Goal: Transaction & Acquisition: Purchase product/service

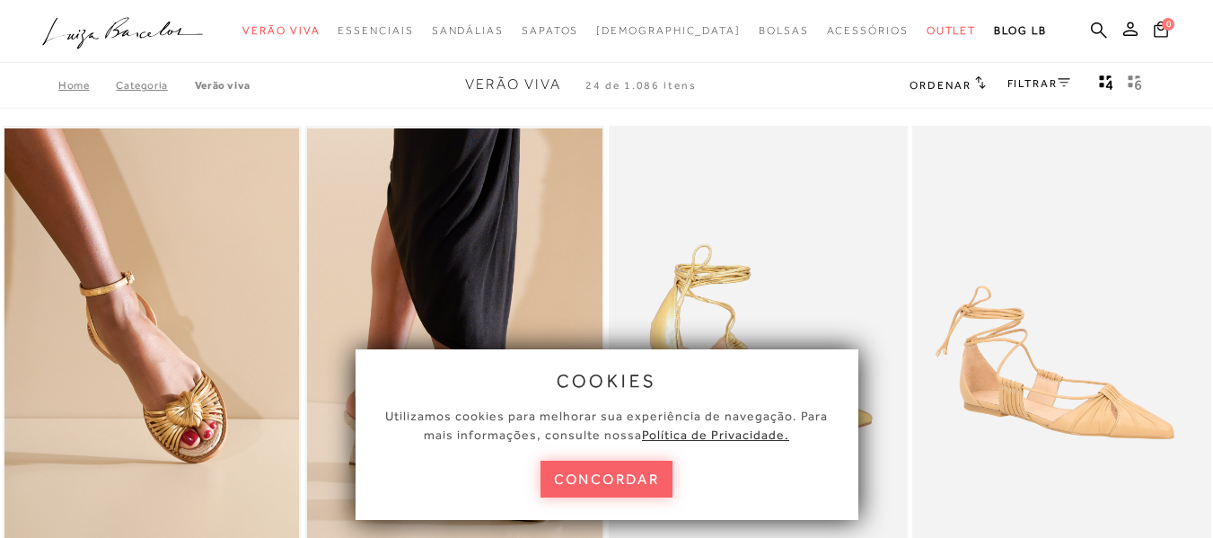
drag, startPoint x: 620, startPoint y: 491, endPoint x: 680, endPoint y: 448, distance: 74.0
click at [620, 491] on button "concordar" at bounding box center [607, 479] width 133 height 37
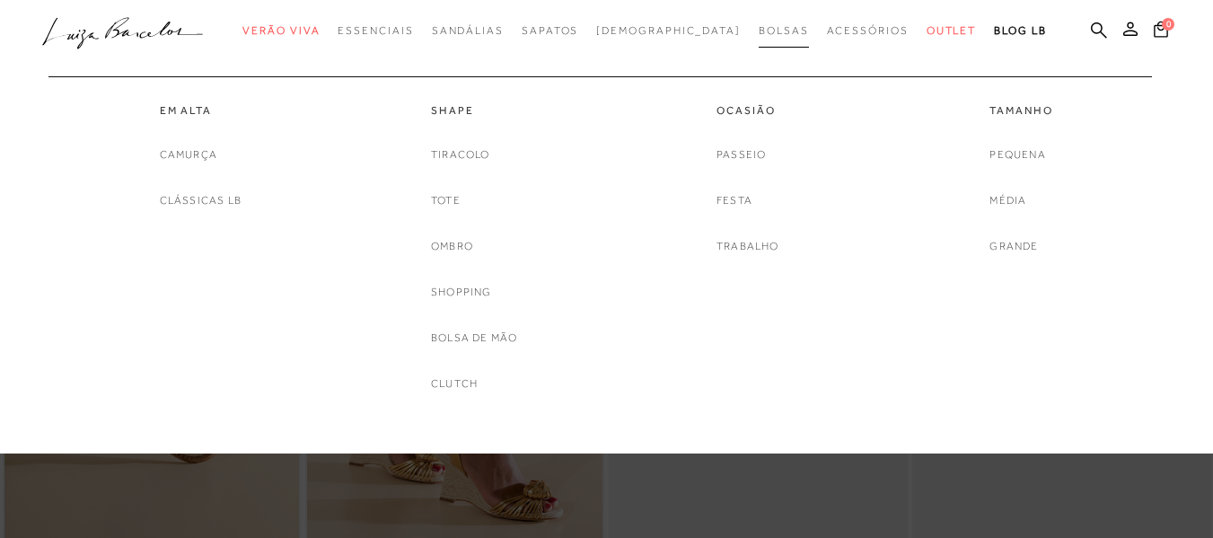
click at [759, 39] on link "Bolsas" at bounding box center [784, 30] width 50 height 33
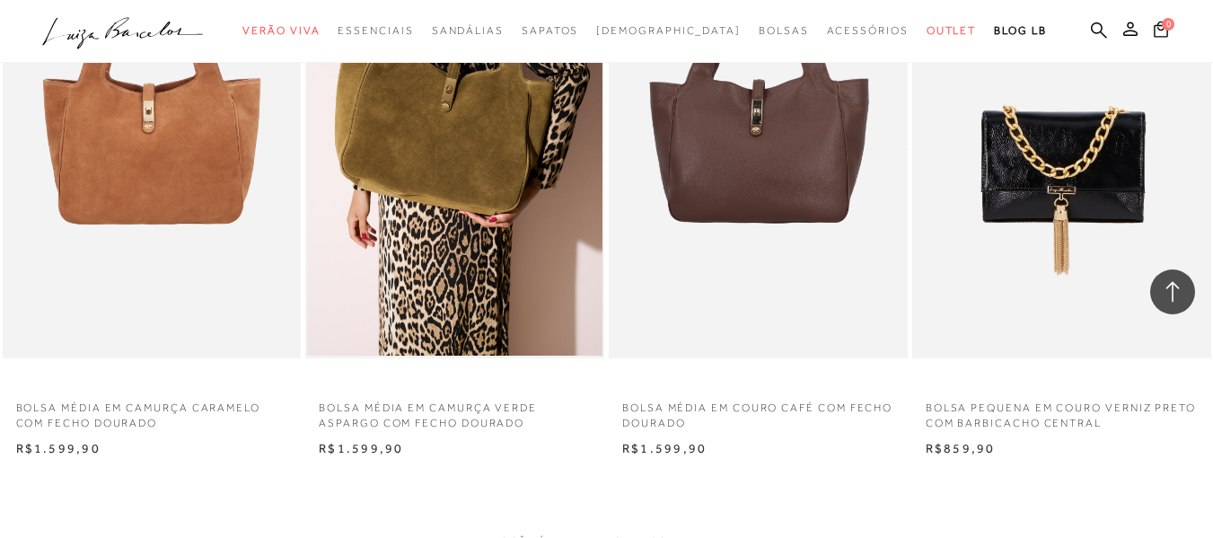
scroll to position [3412, 0]
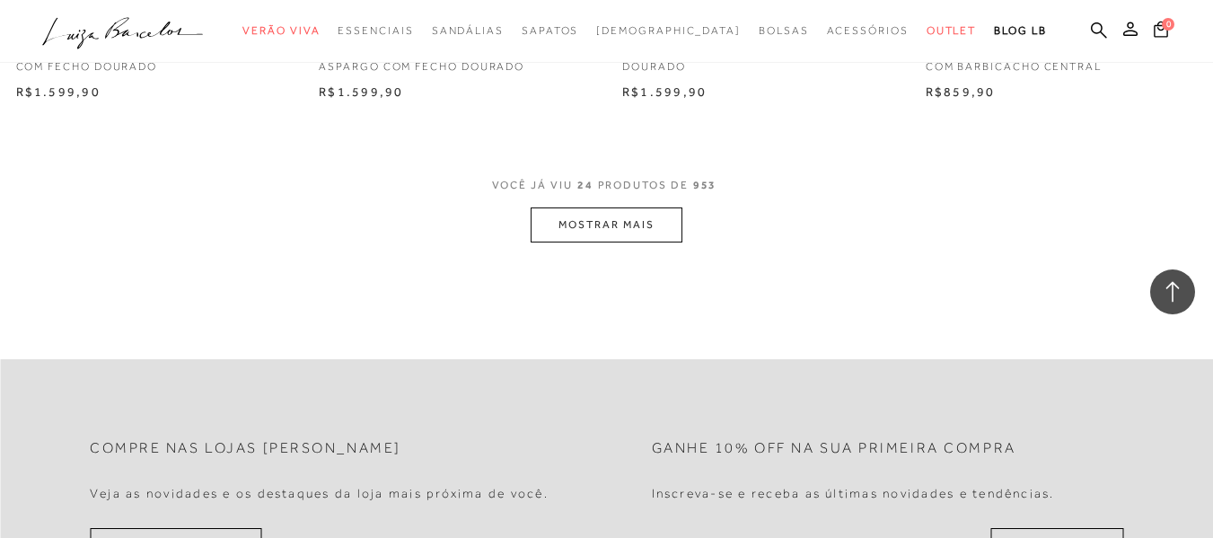
click at [630, 235] on button "MOSTRAR MAIS" at bounding box center [606, 224] width 151 height 35
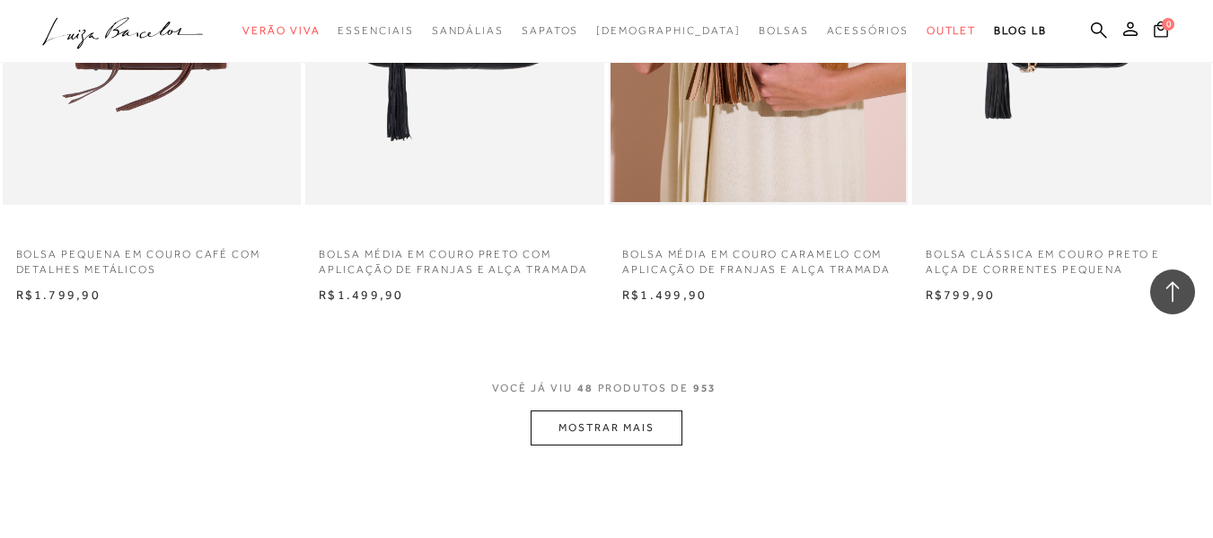
scroll to position [7003, 0]
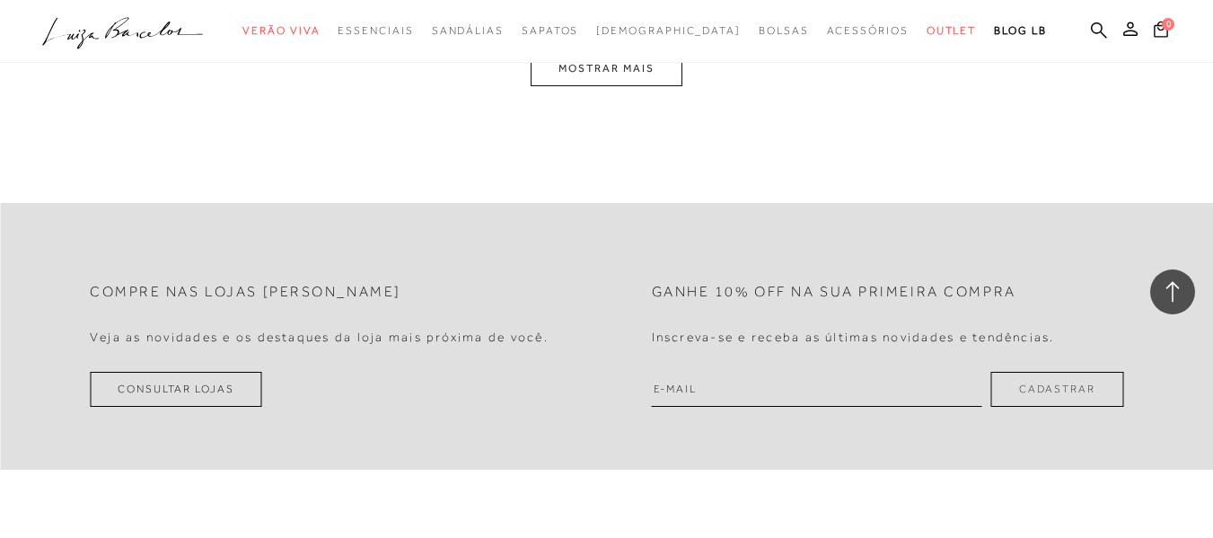
click at [644, 80] on button "MOSTRAR MAIS" at bounding box center [606, 68] width 151 height 35
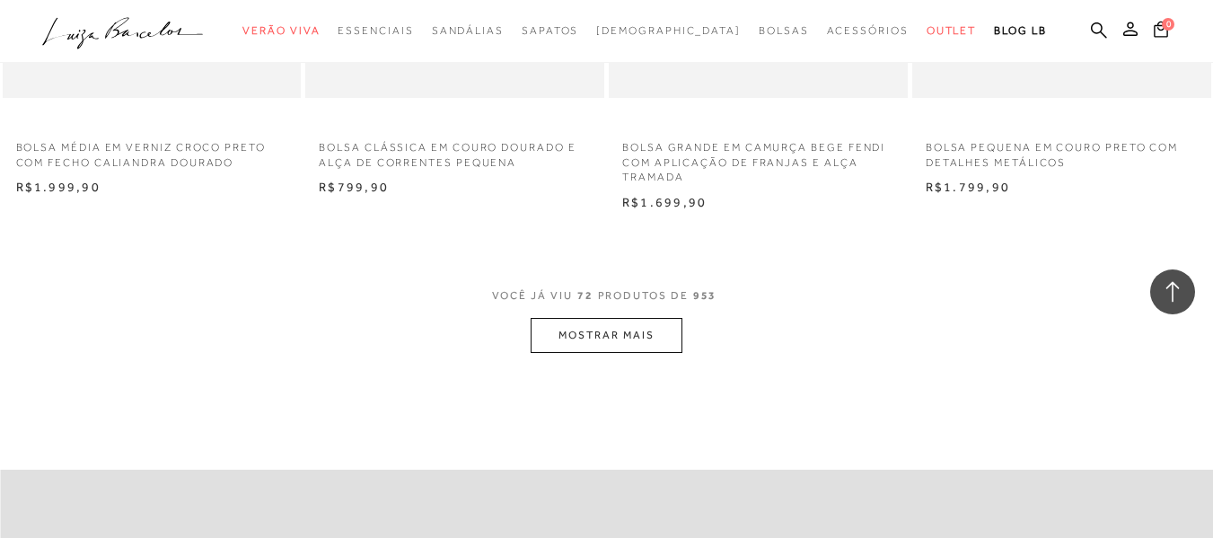
scroll to position [10185, 0]
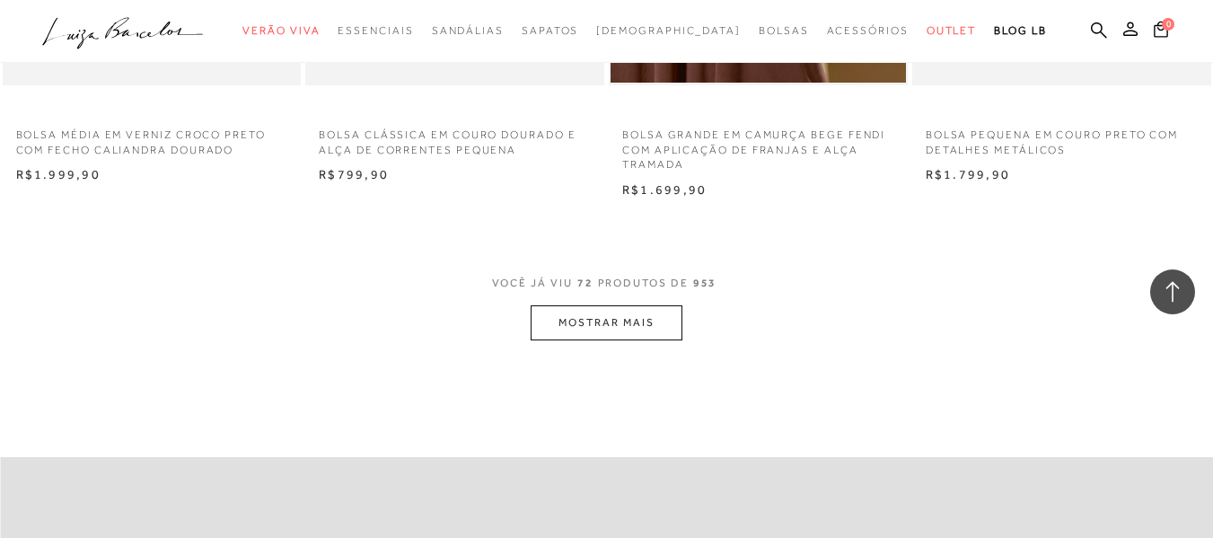
click at [626, 329] on button "MOSTRAR MAIS" at bounding box center [606, 322] width 151 height 35
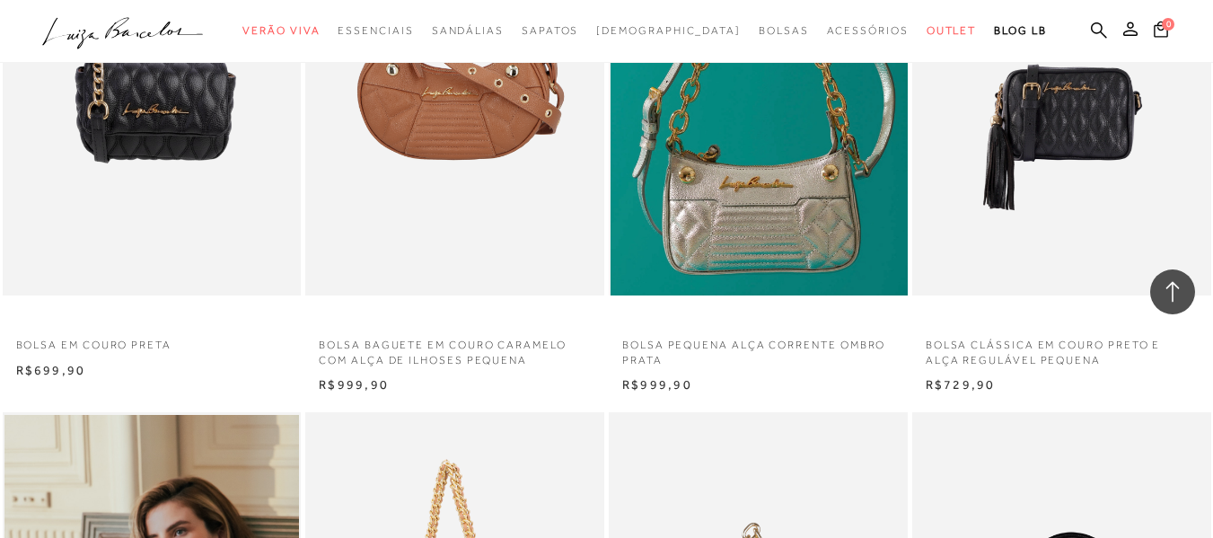
scroll to position [12160, 0]
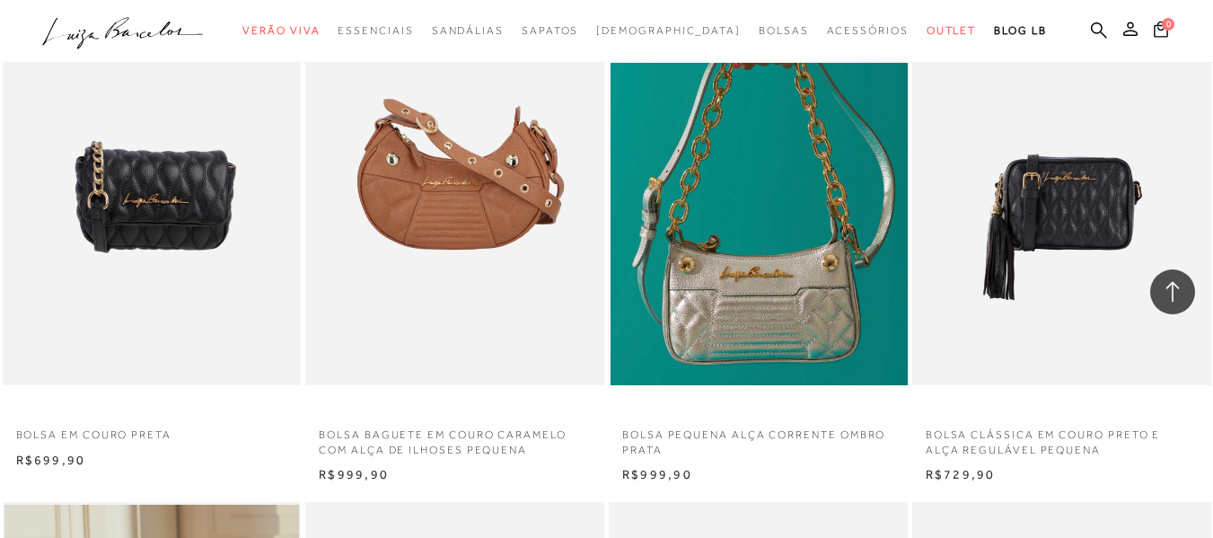
click at [780, 184] on img at bounding box center [759, 161] width 297 height 448
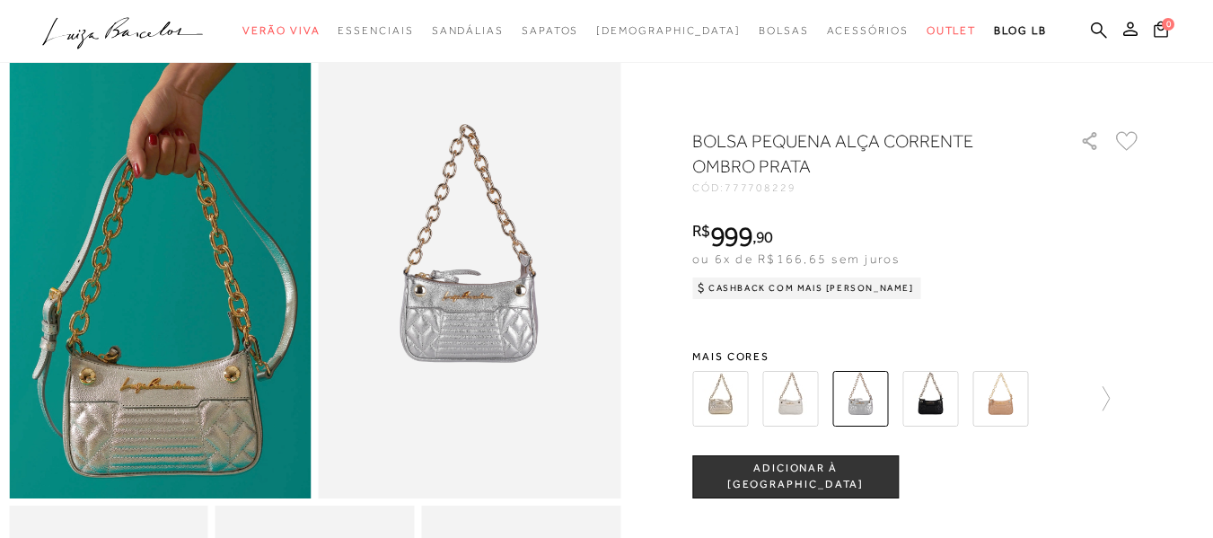
scroll to position [90, 0]
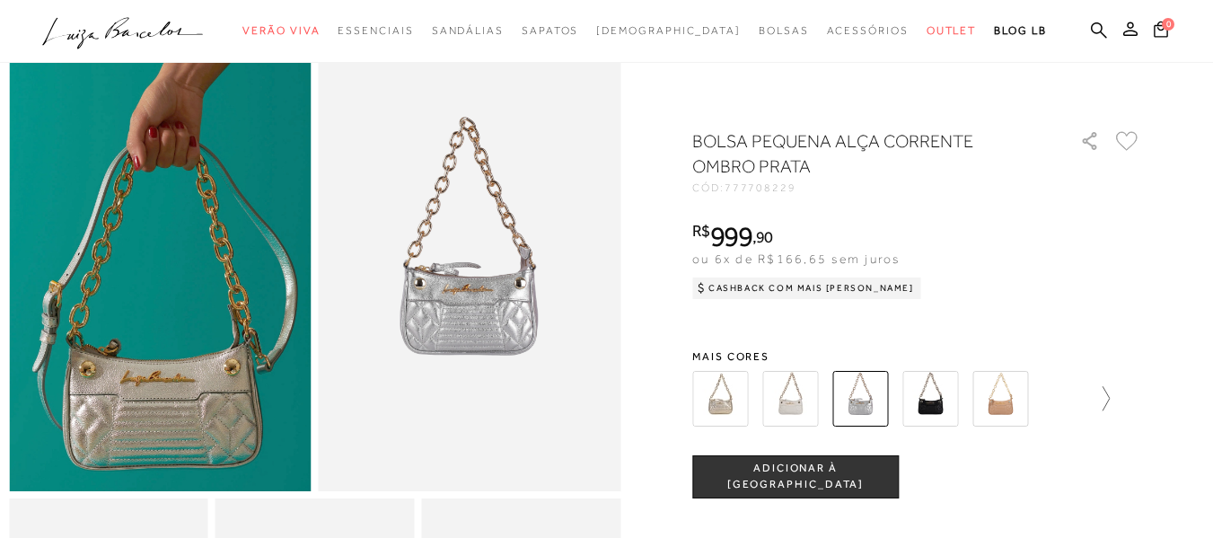
click at [1106, 397] on icon at bounding box center [1097, 398] width 25 height 25
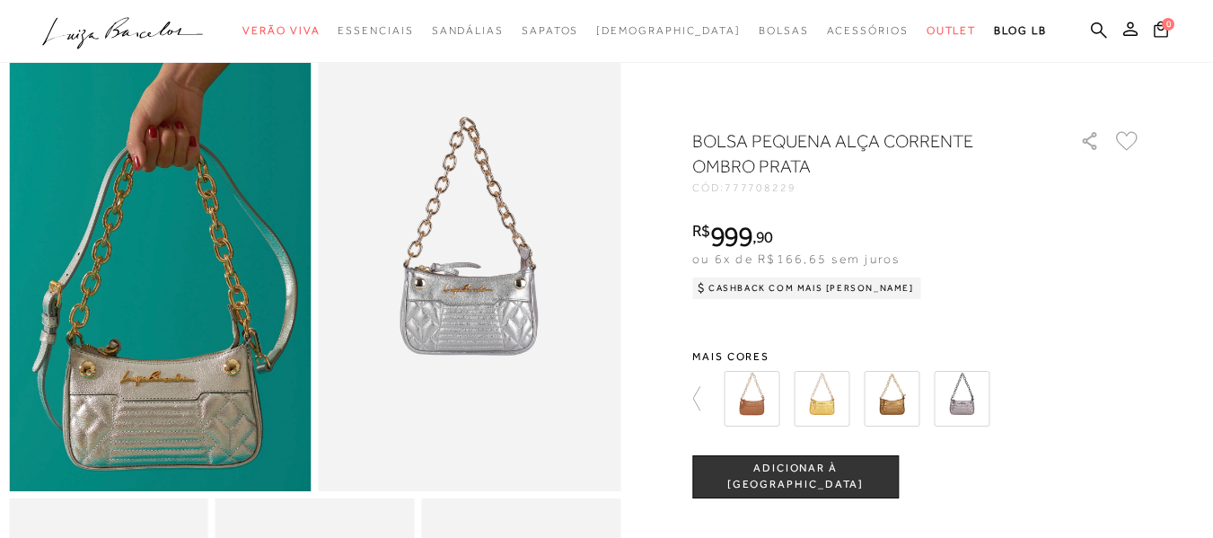
click at [703, 402] on icon at bounding box center [704, 398] width 25 height 25
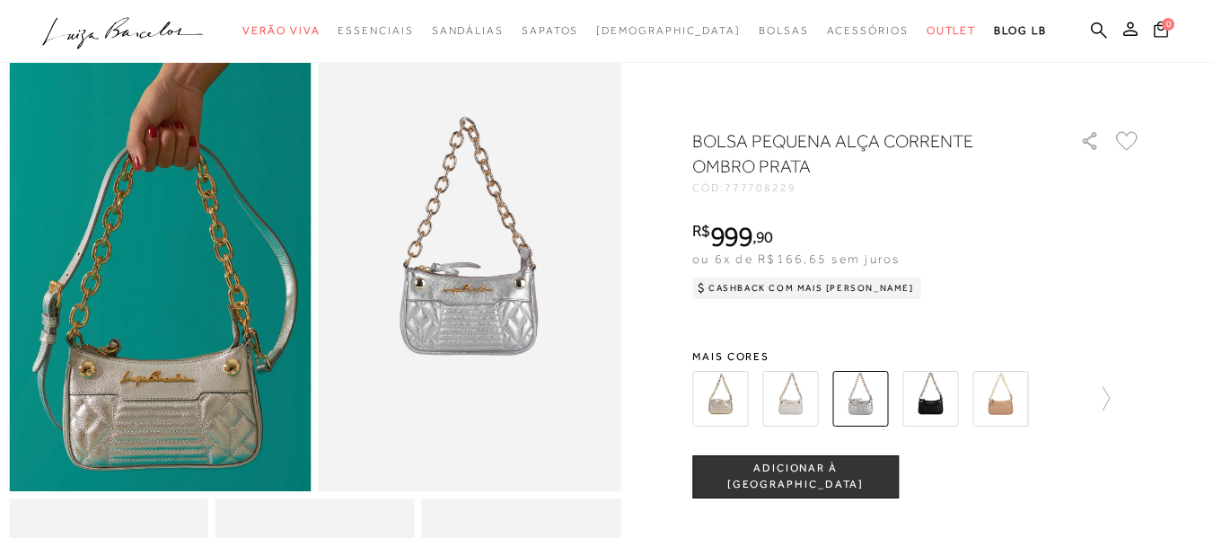
click at [703, 402] on img at bounding box center [720, 399] width 56 height 56
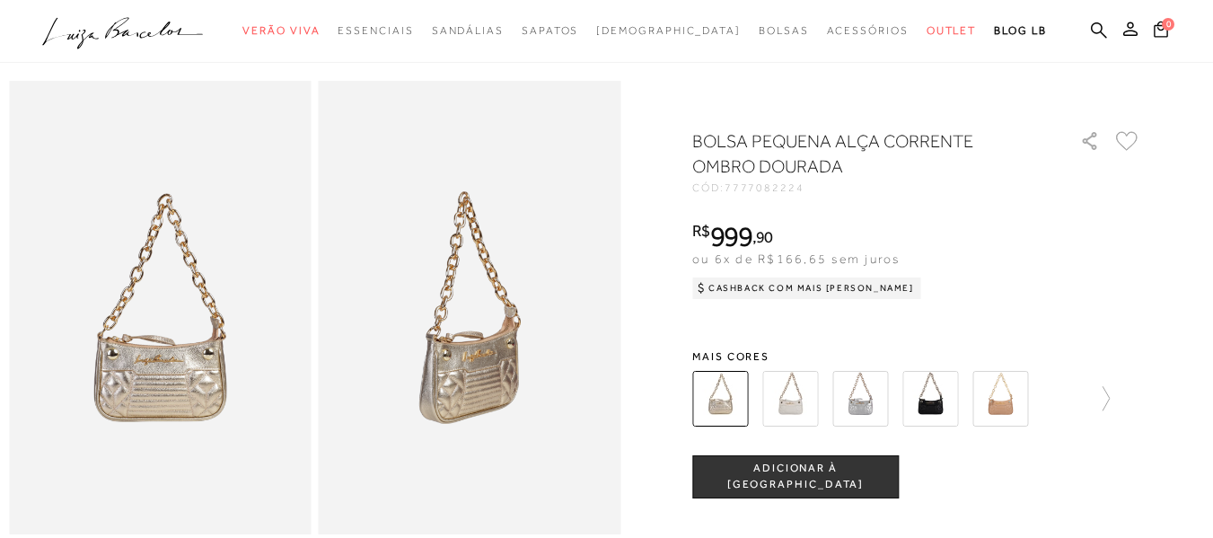
scroll to position [90, 0]
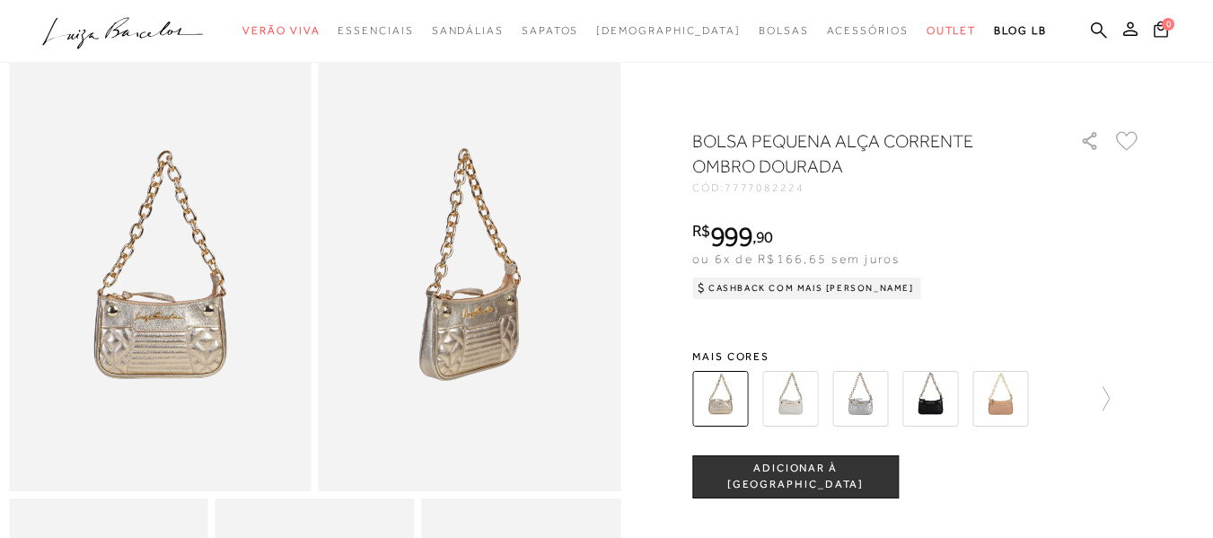
click at [811, 389] on img at bounding box center [790, 399] width 56 height 56
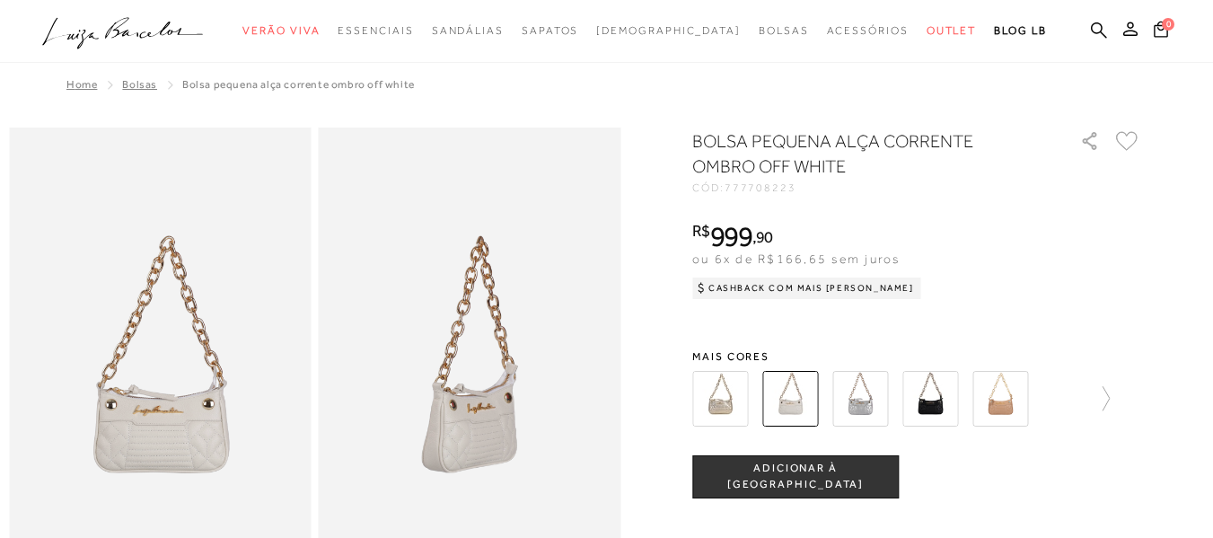
click at [941, 398] on img at bounding box center [930, 399] width 56 height 56
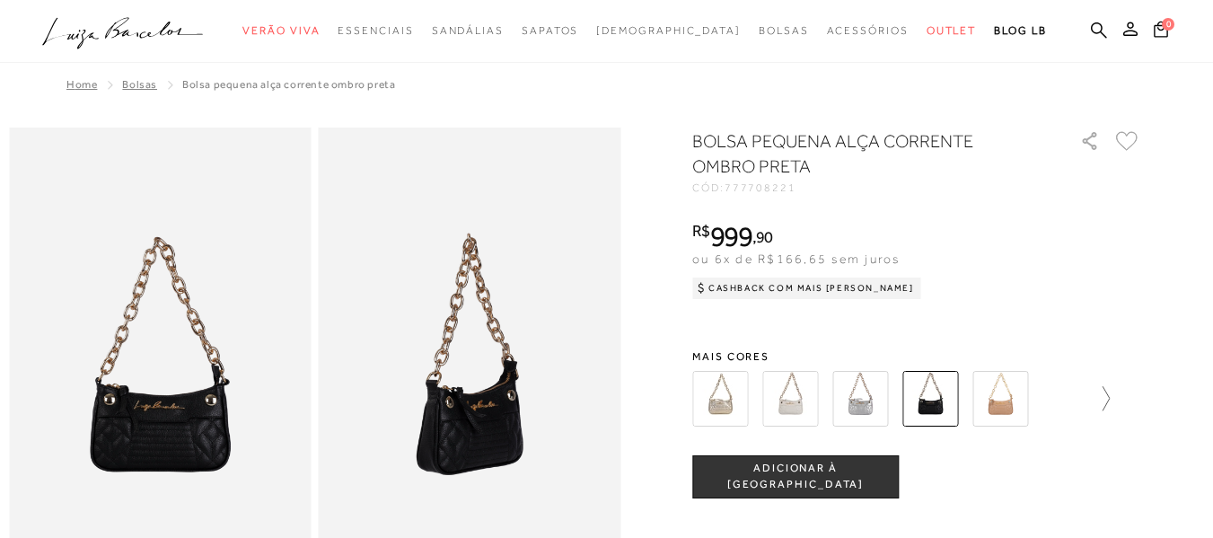
click at [1095, 396] on icon at bounding box center [1097, 398] width 25 height 25
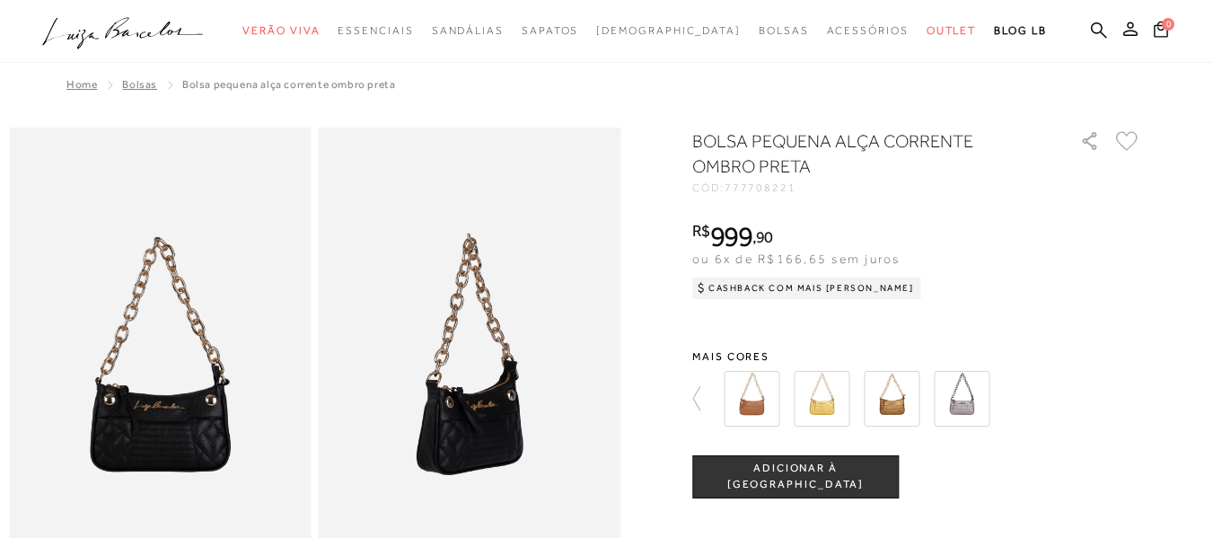
click at [898, 408] on img at bounding box center [892, 399] width 56 height 56
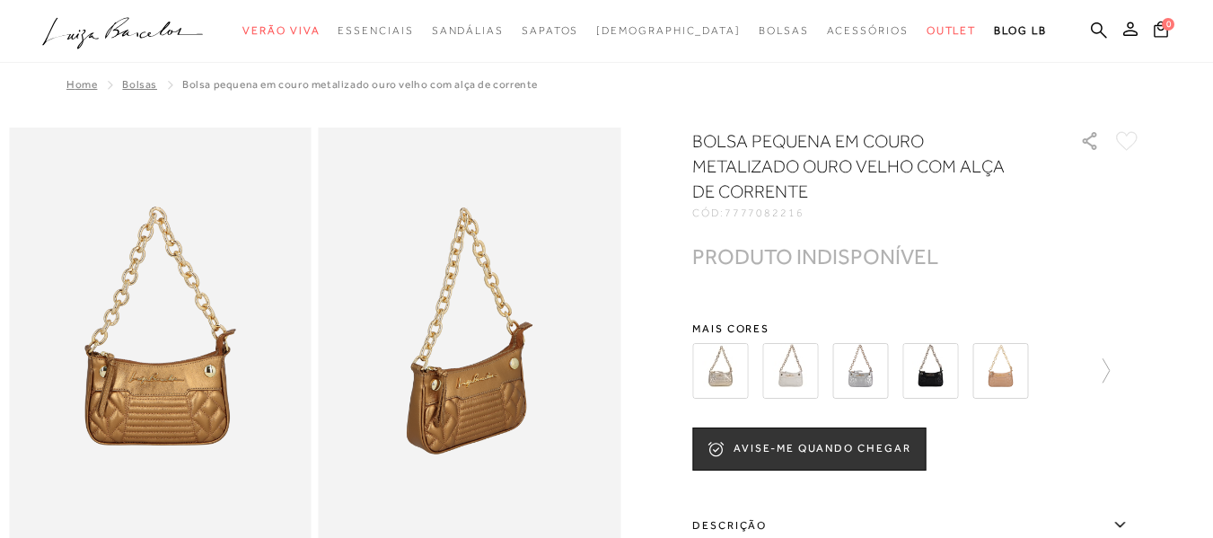
click at [804, 391] on img at bounding box center [790, 371] width 56 height 56
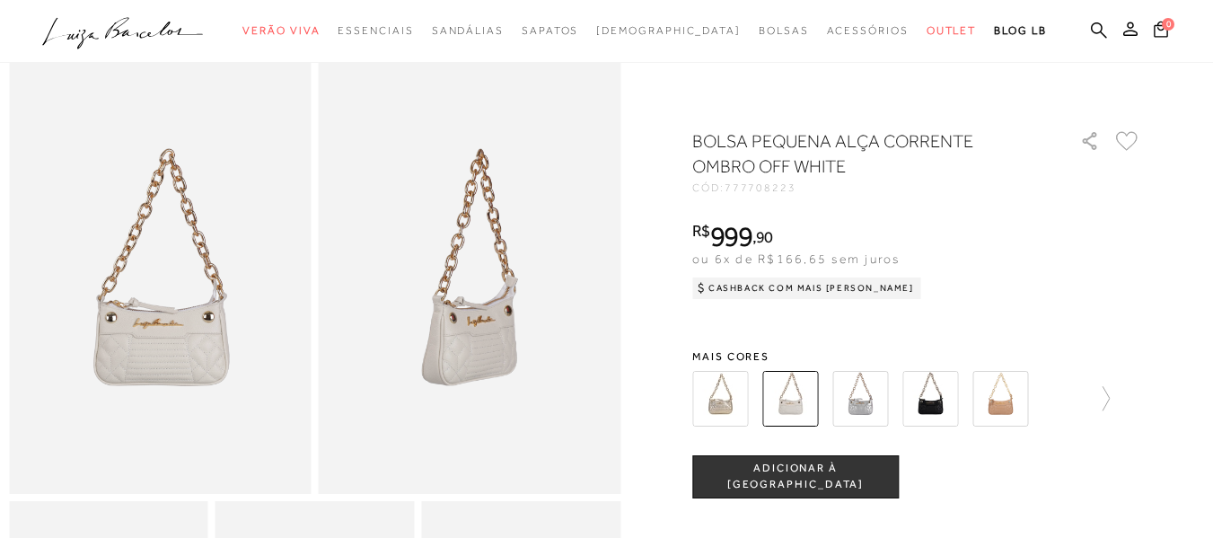
scroll to position [90, 0]
drag, startPoint x: 713, startPoint y: 391, endPoint x: 729, endPoint y: 382, distance: 18.1
click at [716, 388] on img at bounding box center [720, 399] width 56 height 56
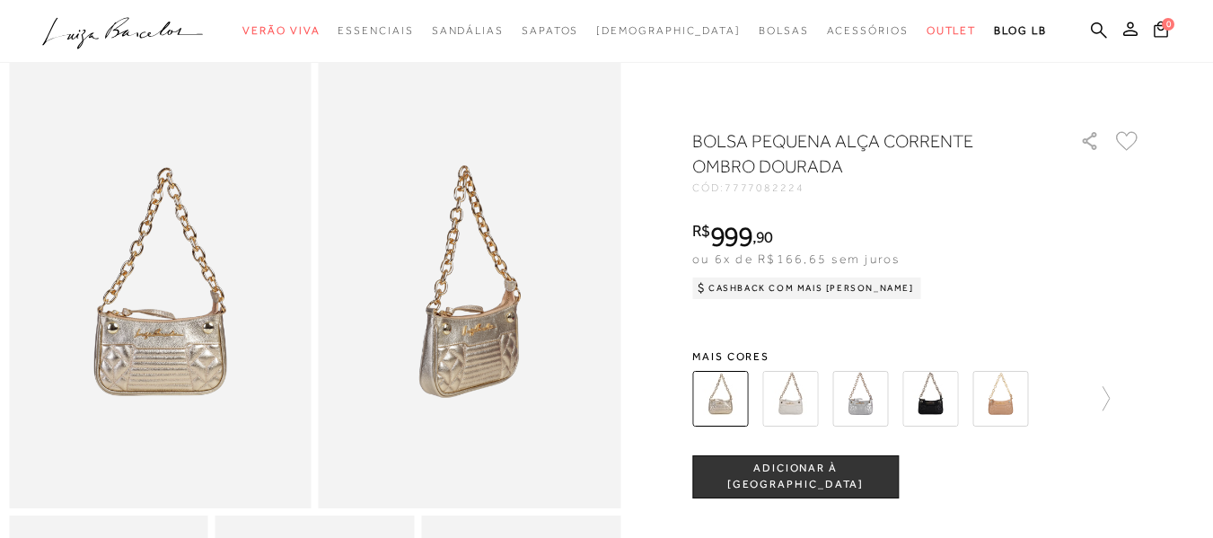
scroll to position [90, 0]
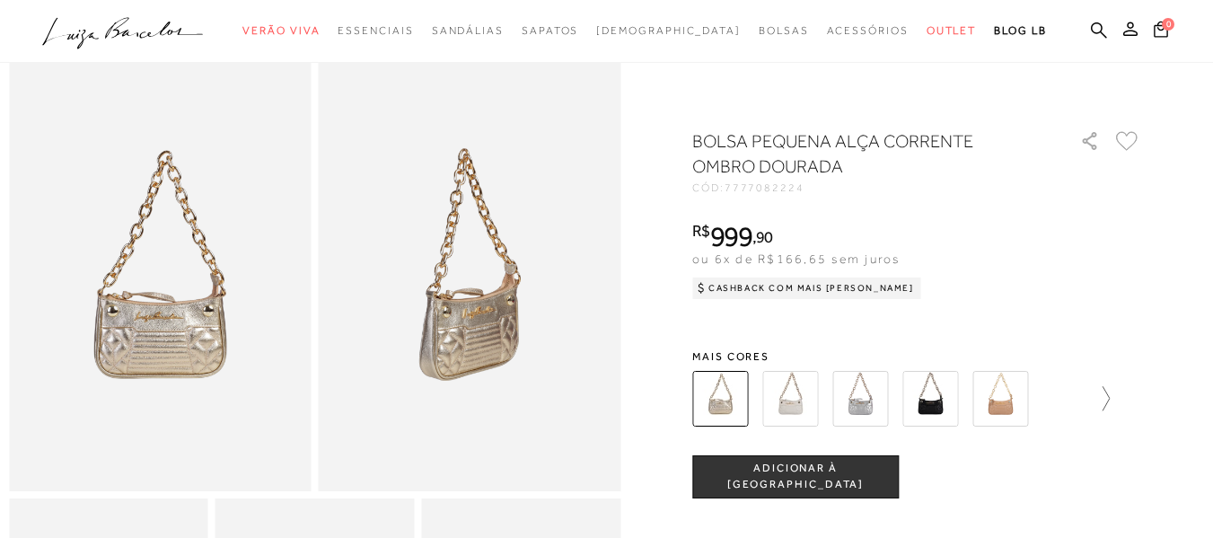
click at [1110, 399] on icon at bounding box center [1097, 398] width 25 height 25
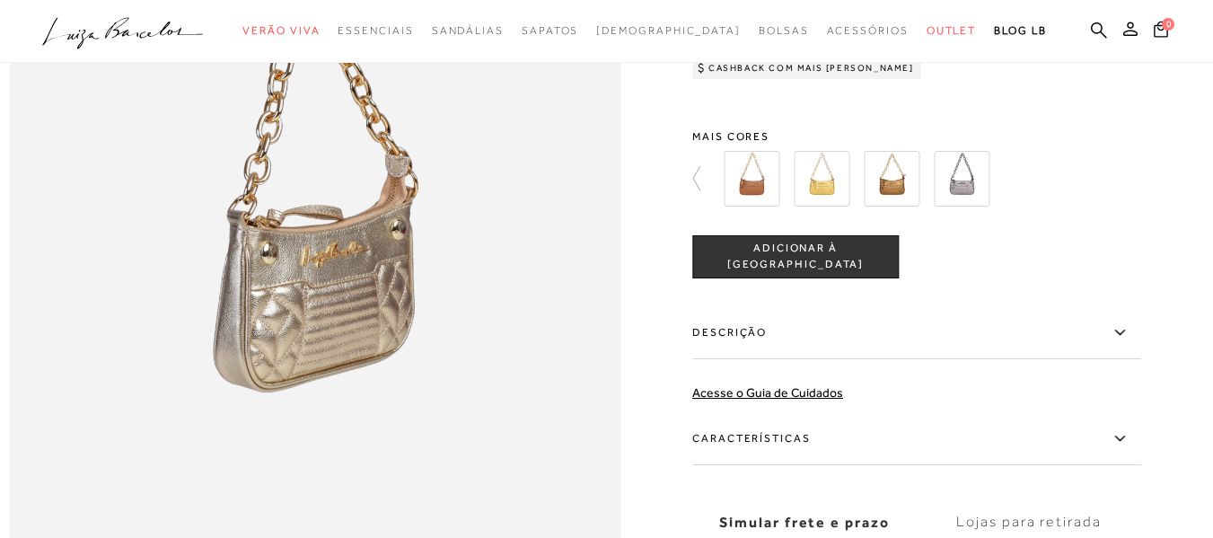
scroll to position [1167, 0]
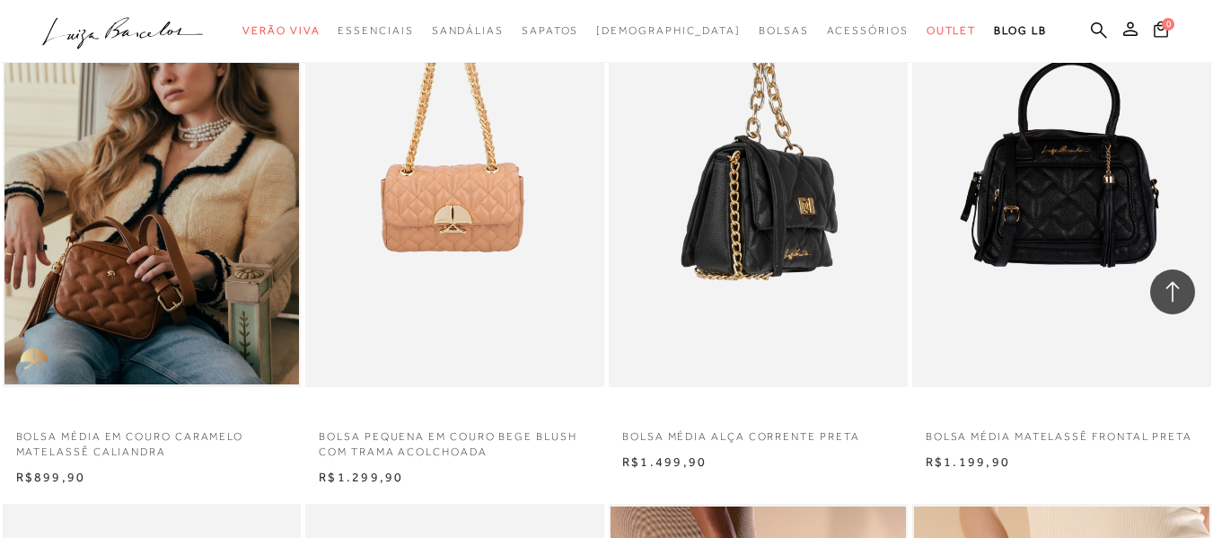
scroll to position [12750, 0]
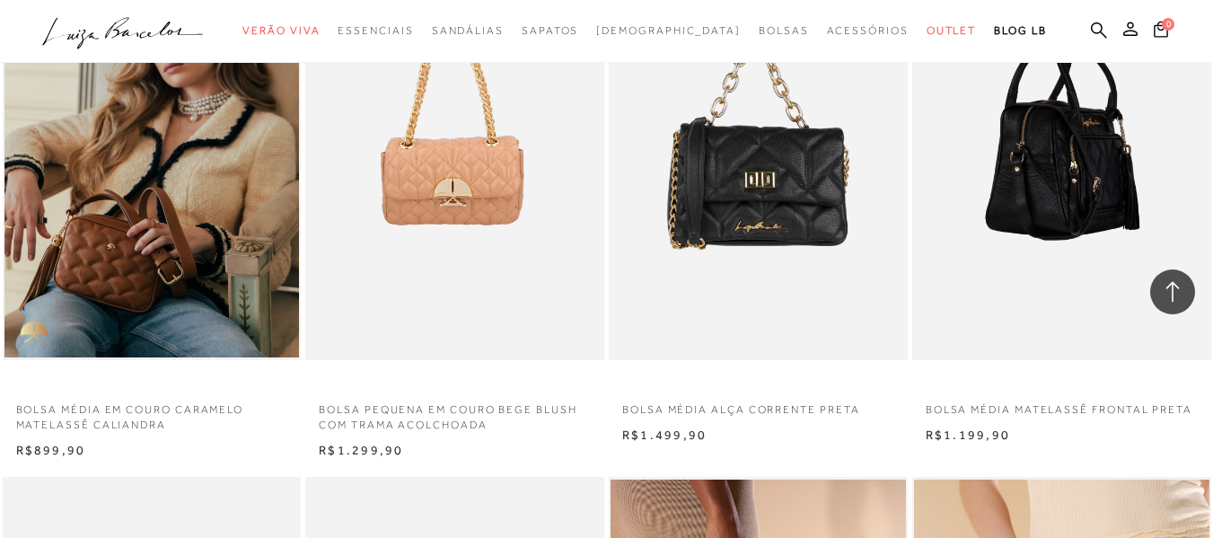
click at [1077, 247] on img at bounding box center [1062, 136] width 297 height 448
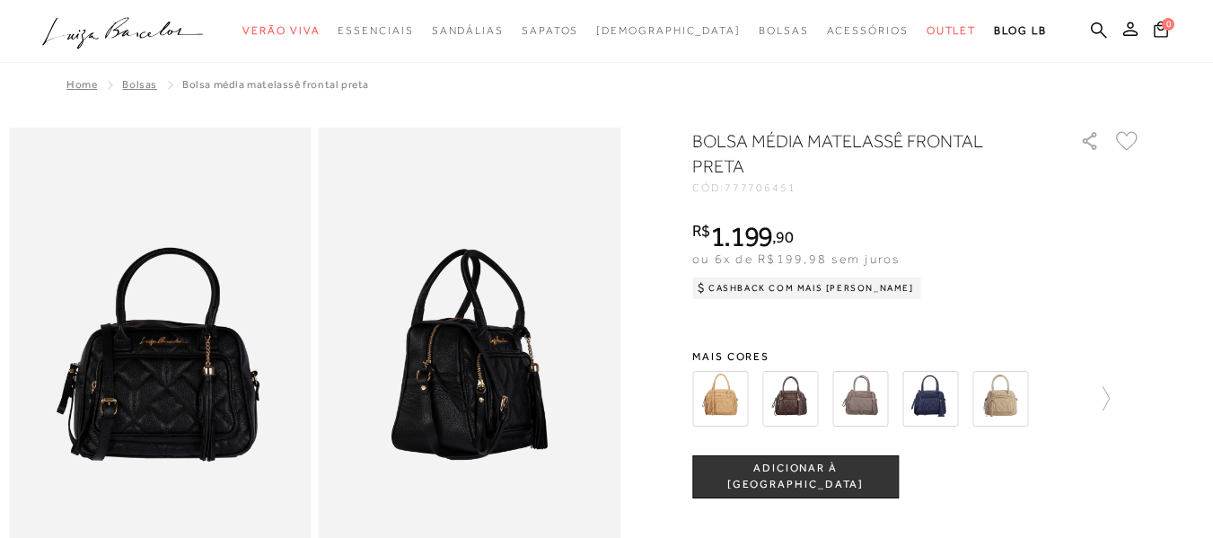
click at [799, 386] on img at bounding box center [790, 399] width 56 height 56
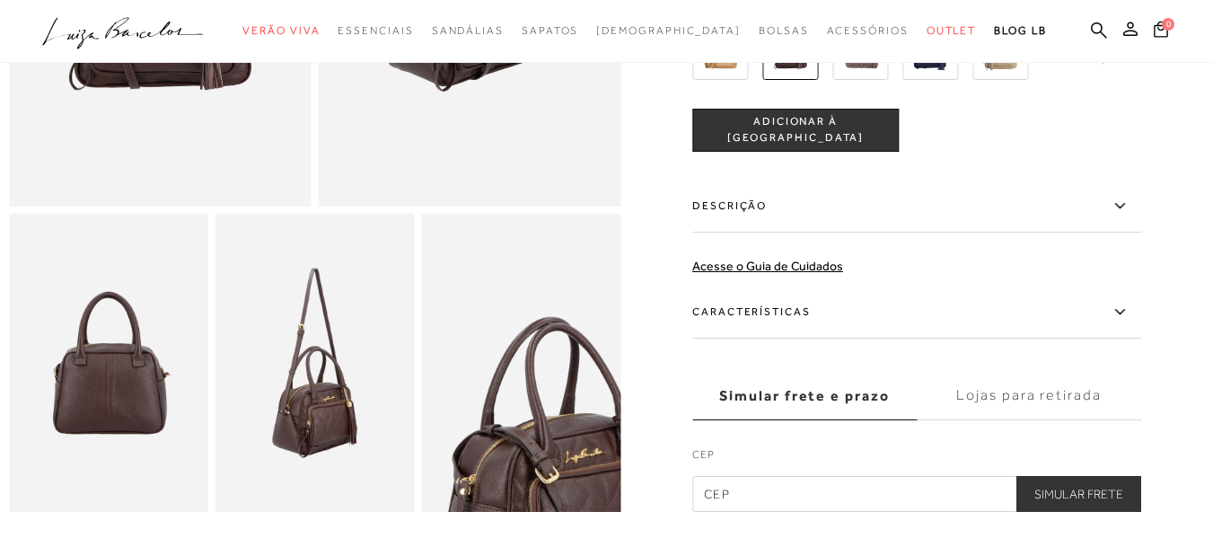
scroll to position [449, 0]
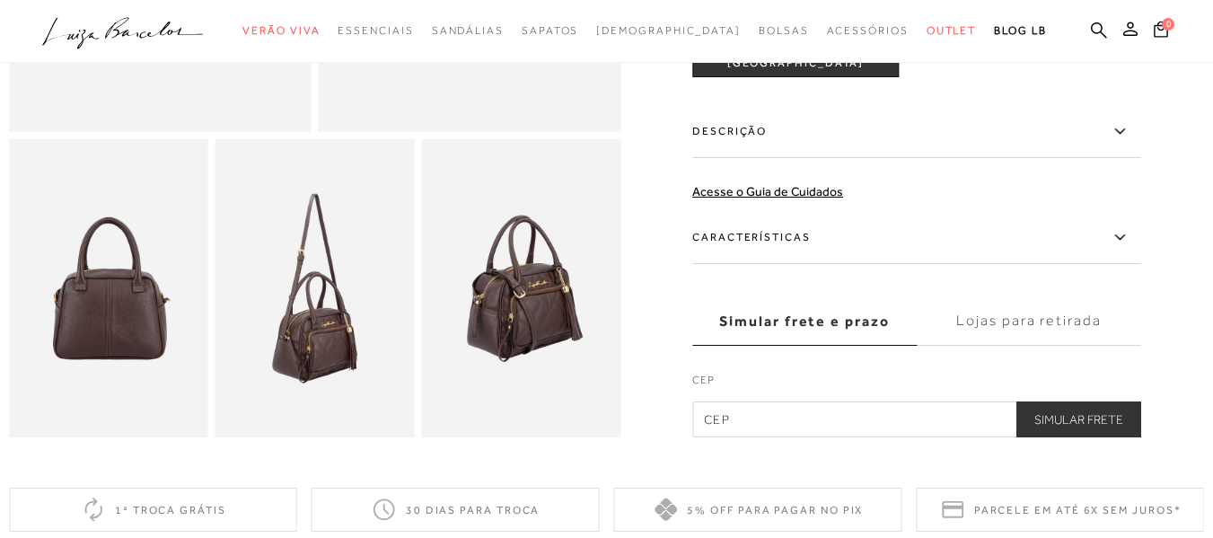
click at [906, 433] on input "text" at bounding box center [916, 419] width 449 height 36
type input "38706-202"
click at [1103, 432] on button "Simular Frete" at bounding box center [1078, 419] width 125 height 36
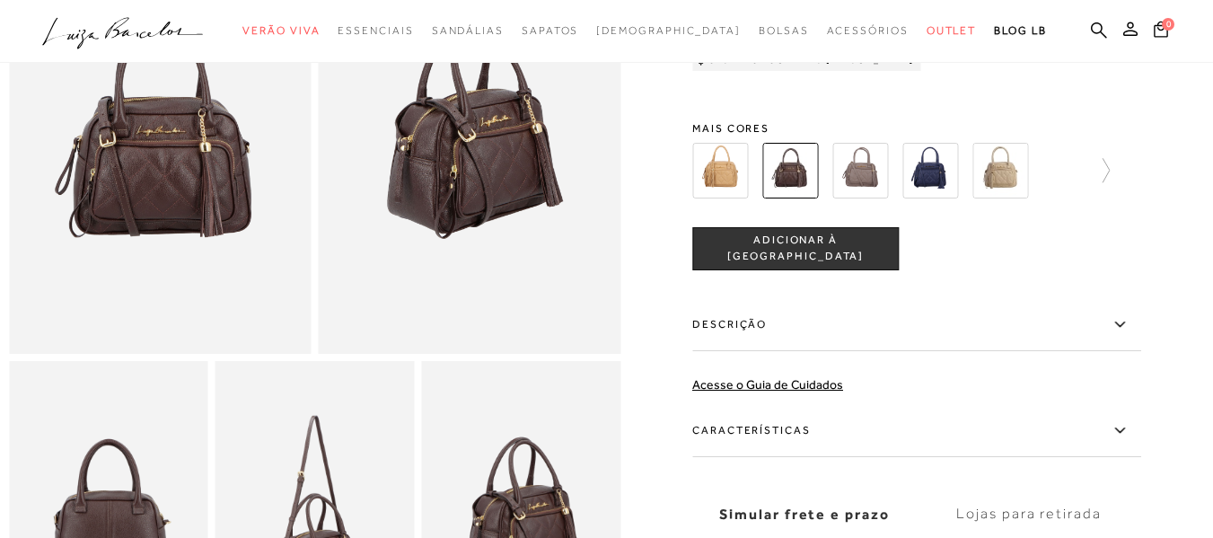
scroll to position [0, 0]
